Goal: Navigation & Orientation: Understand site structure

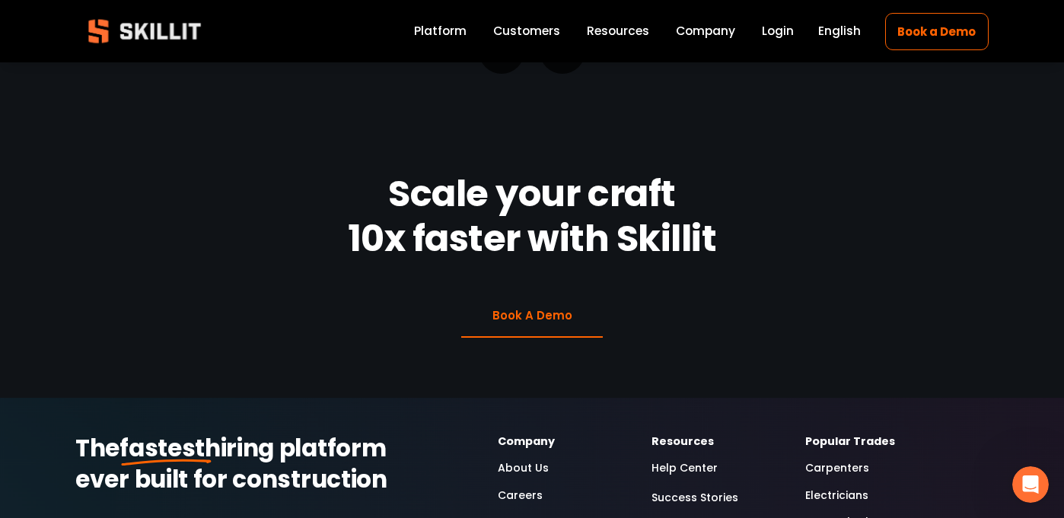
scroll to position [3709, 0]
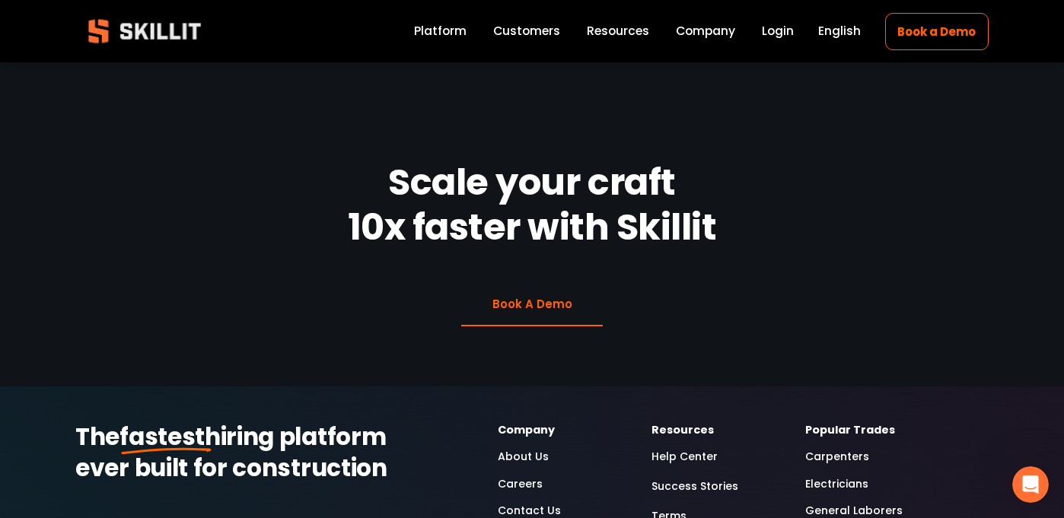
click at [525, 448] on link "About Us" at bounding box center [523, 457] width 51 height 18
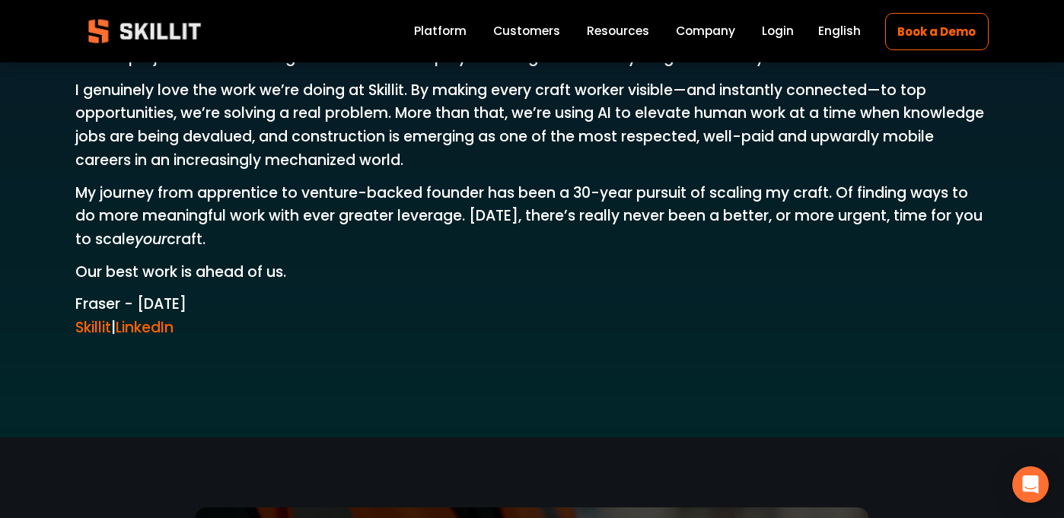
scroll to position [2627, 0]
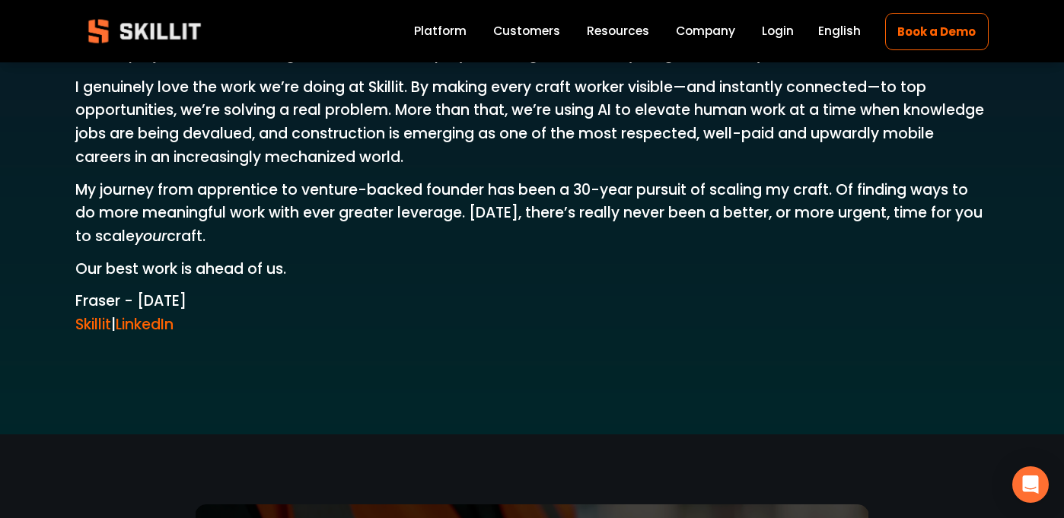
click at [695, 36] on link "Company" at bounding box center [705, 31] width 59 height 21
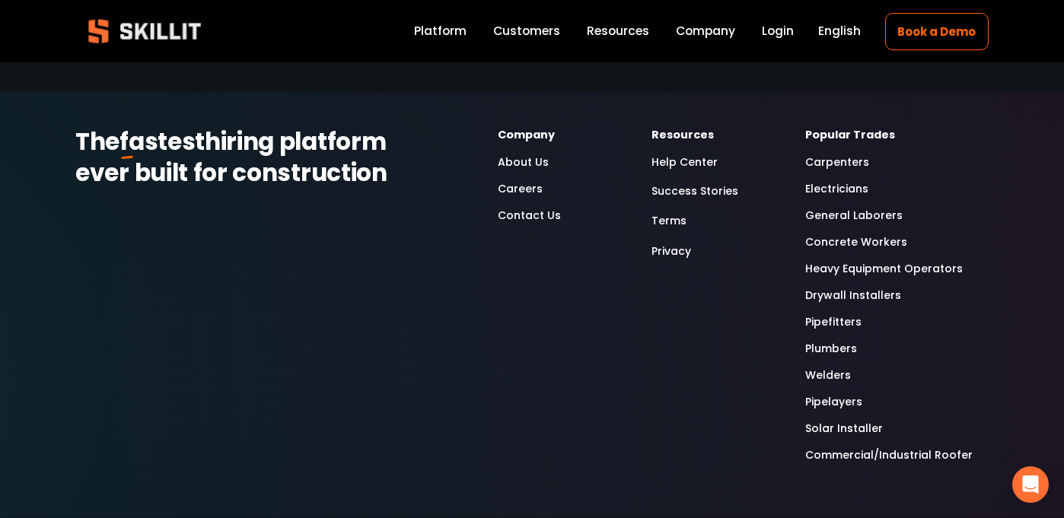
scroll to position [4989, 0]
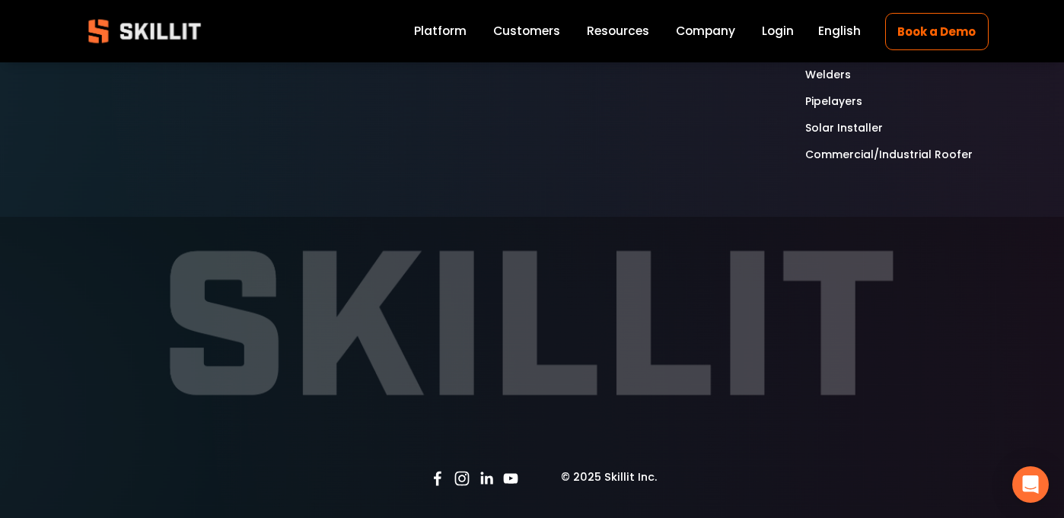
click at [457, 33] on link "Platform" at bounding box center [440, 31] width 53 height 21
